Goal: Task Accomplishment & Management: Use online tool/utility

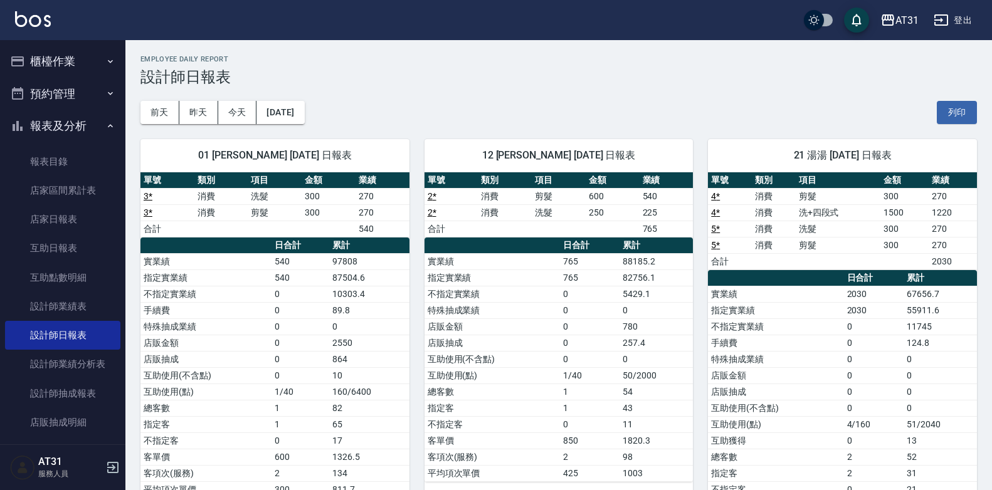
click at [68, 57] on button "櫃檯作業" at bounding box center [62, 61] width 115 height 33
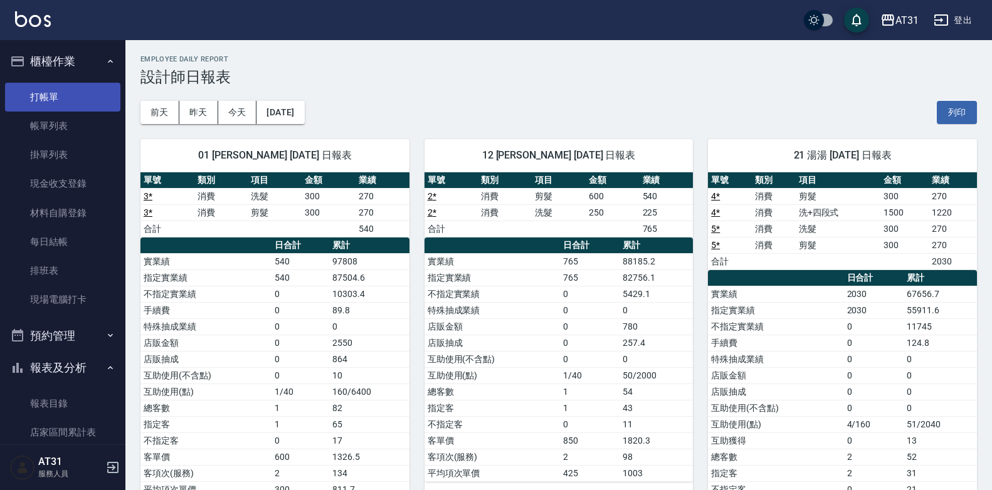
click at [61, 105] on link "打帳單" at bounding box center [62, 97] width 115 height 29
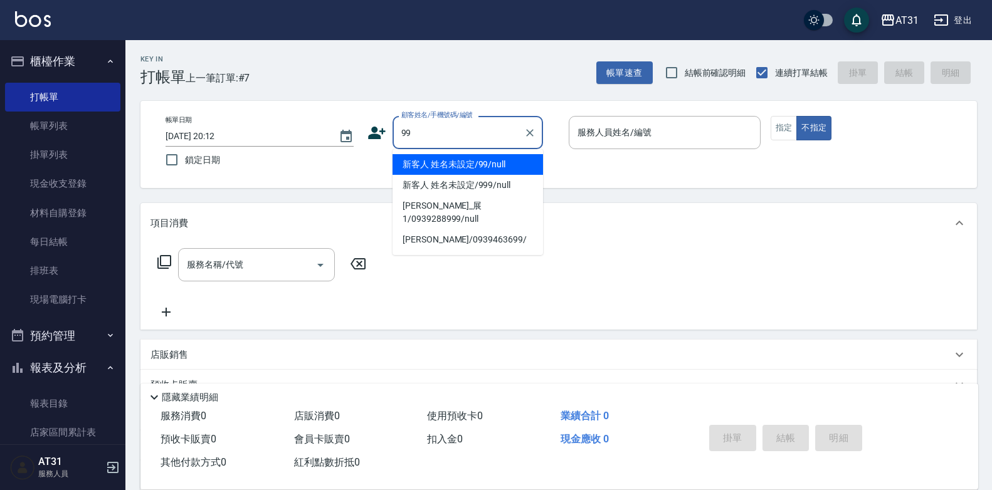
type input "新客人 姓名未設定/99/null"
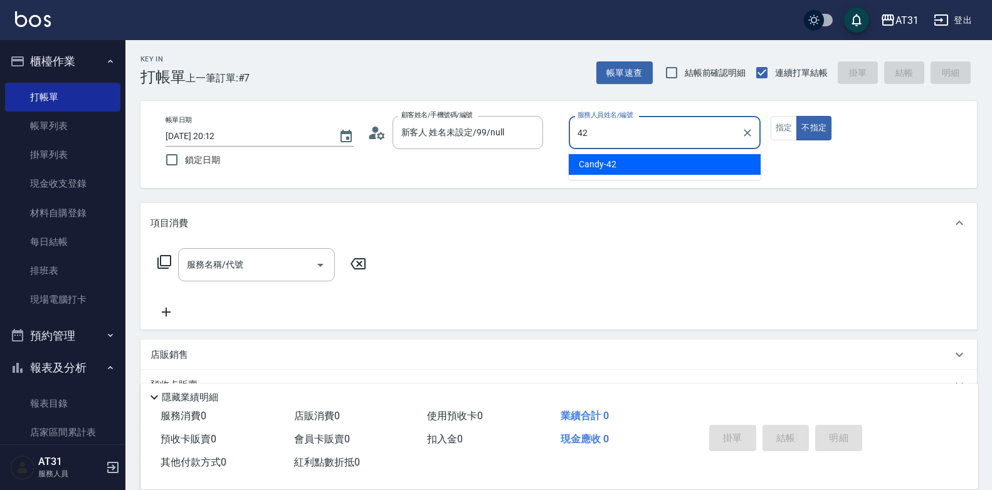
type input "Candy-42"
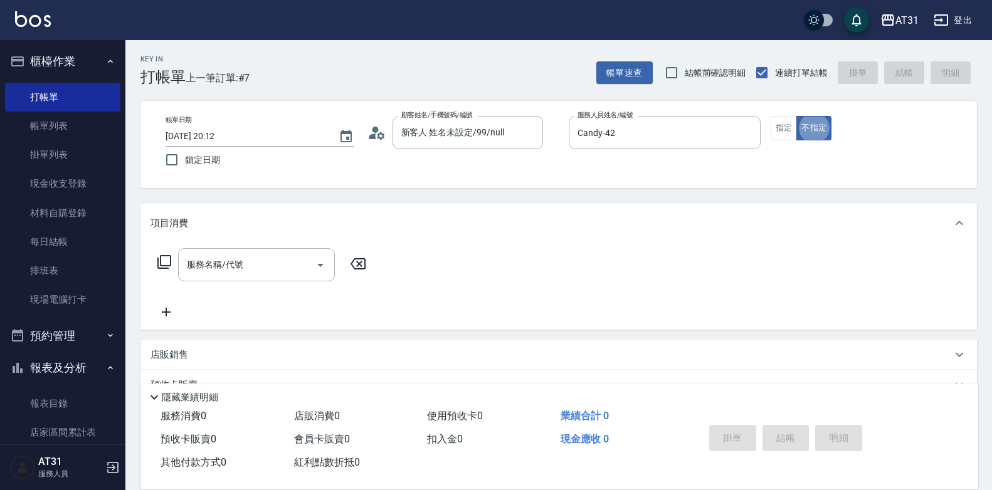
type button "false"
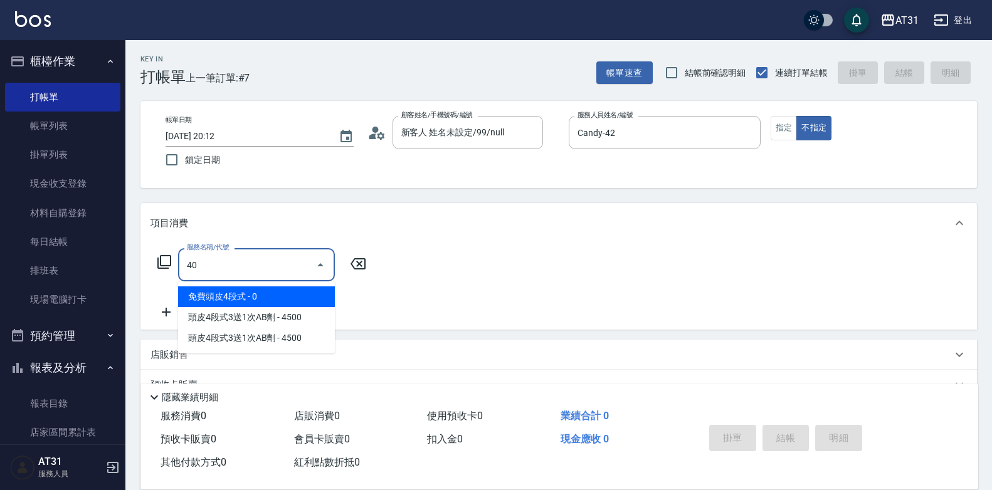
type input "401"
type input "20"
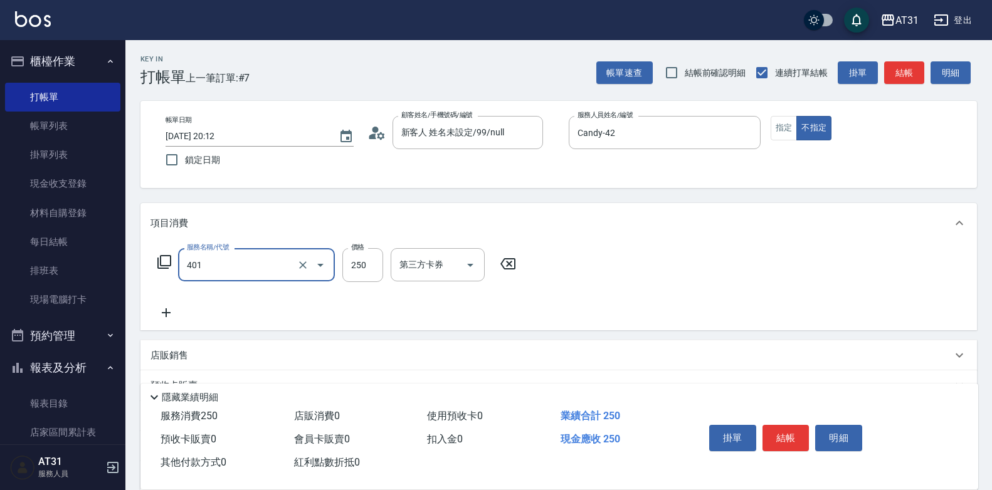
type input "剪髮(401)"
type input "0"
type input "30"
type input "300"
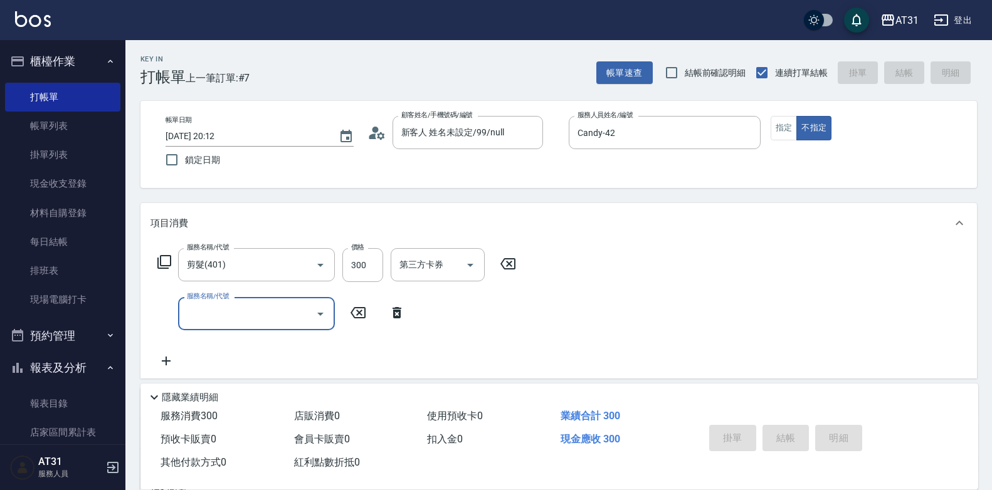
type input "0"
